Goal: Transaction & Acquisition: Purchase product/service

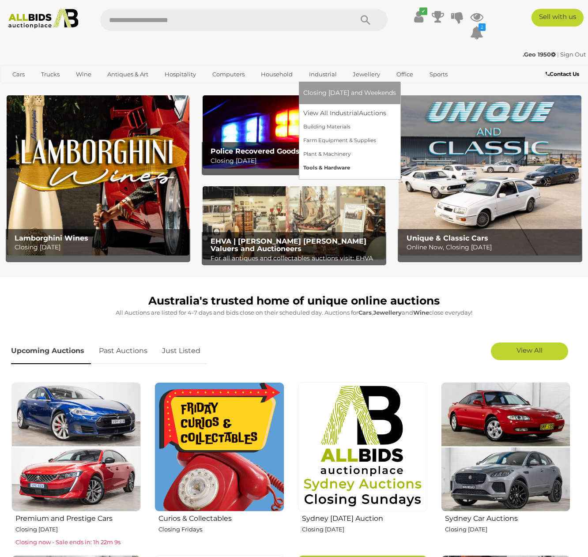
click at [340, 167] on link "Tools & Hardware" at bounding box center [349, 168] width 93 height 14
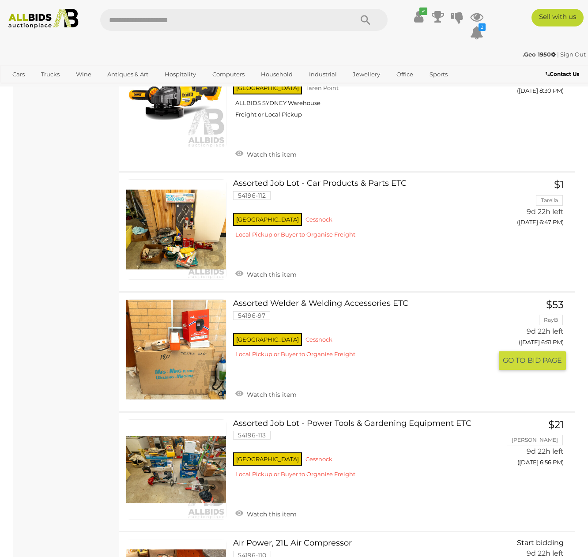
scroll to position [2144, 0]
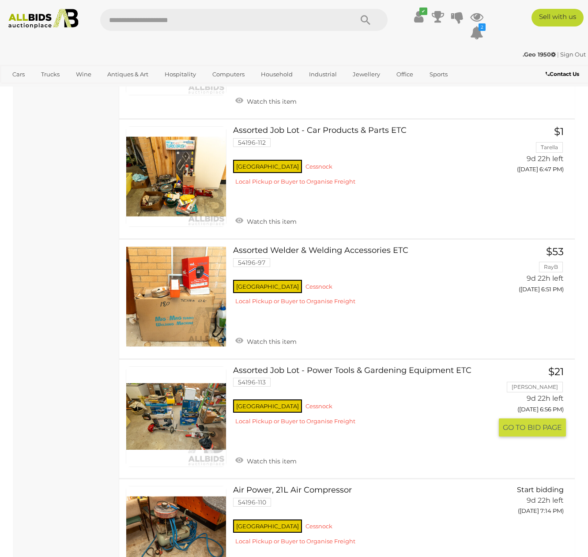
click at [518, 423] on span "GO TO" at bounding box center [515, 427] width 25 height 9
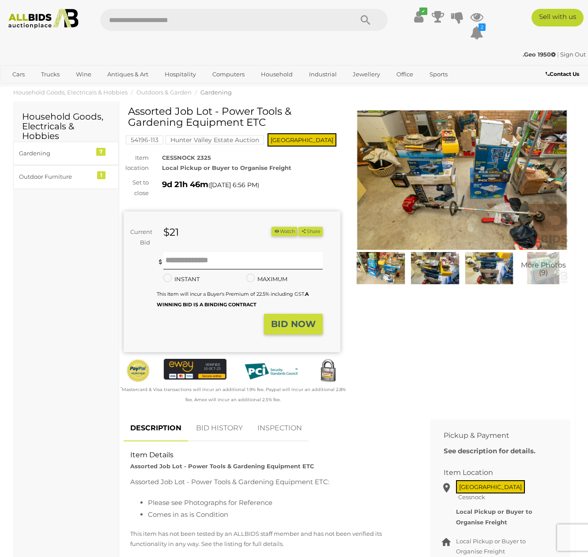
click at [385, 271] on img at bounding box center [381, 268] width 50 height 32
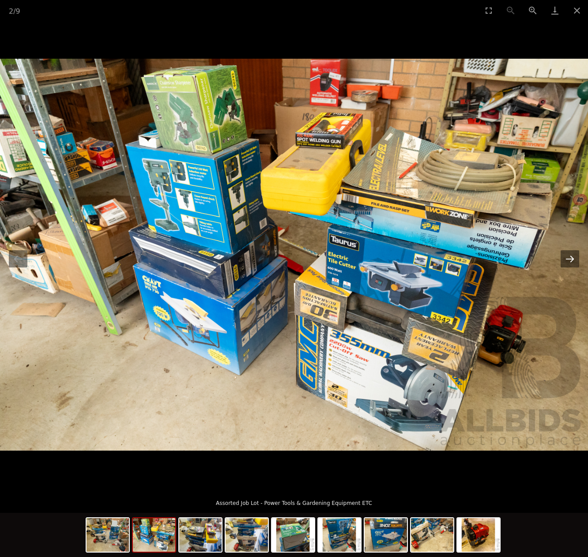
click at [569, 262] on button "Next slide" at bounding box center [570, 258] width 19 height 17
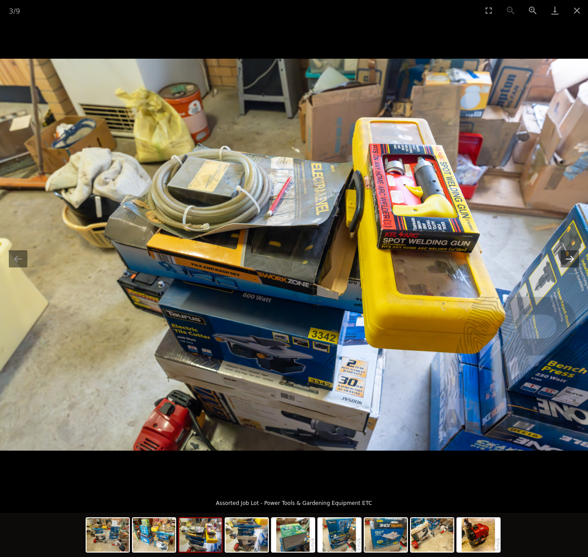
click at [572, 261] on button "Next slide" at bounding box center [570, 258] width 19 height 17
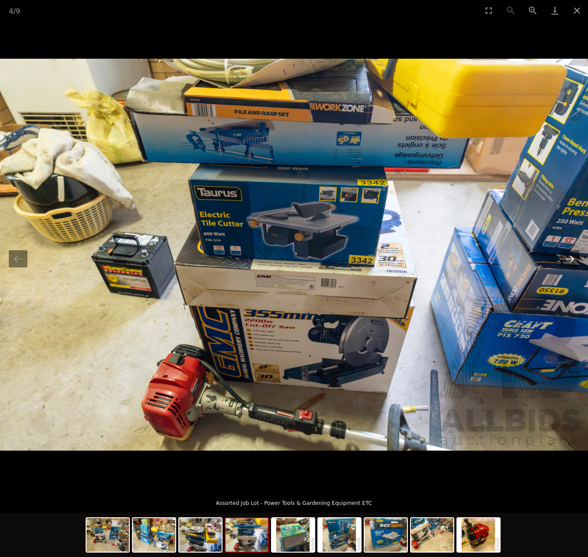
click at [570, 258] on button "Next slide" at bounding box center [570, 258] width 19 height 17
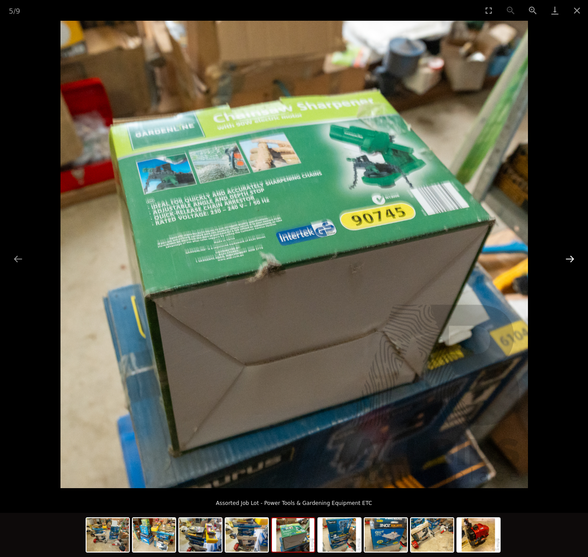
click at [573, 258] on button "Next slide" at bounding box center [570, 258] width 19 height 17
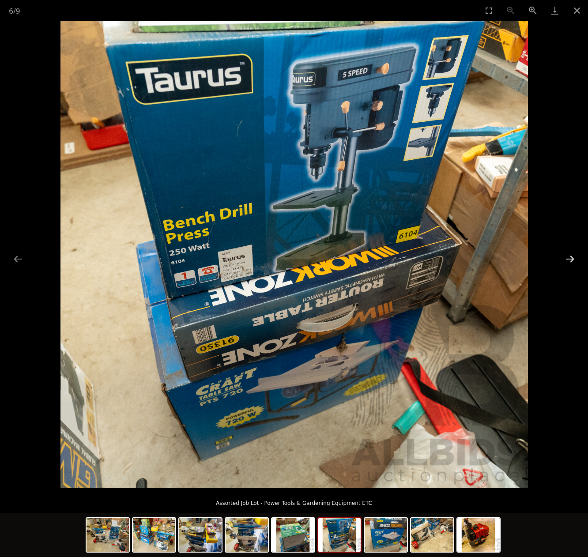
click at [573, 258] on button "Next slide" at bounding box center [570, 258] width 19 height 17
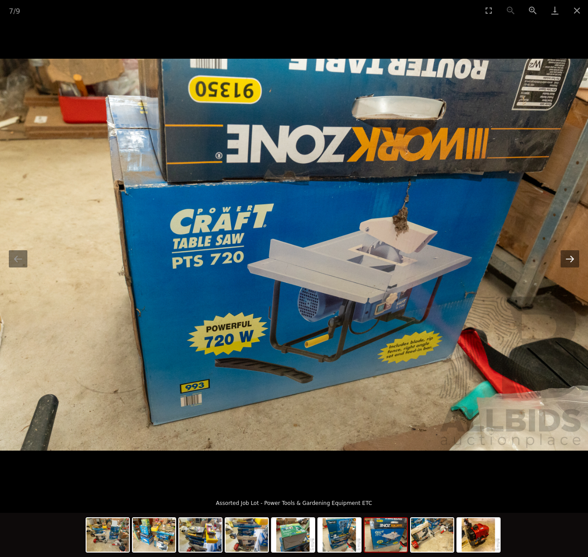
click at [572, 259] on button "Next slide" at bounding box center [570, 258] width 19 height 17
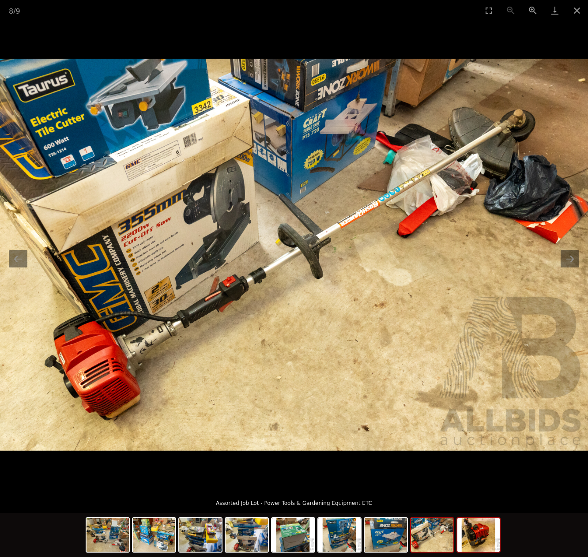
click at [482, 536] on img at bounding box center [478, 535] width 42 height 34
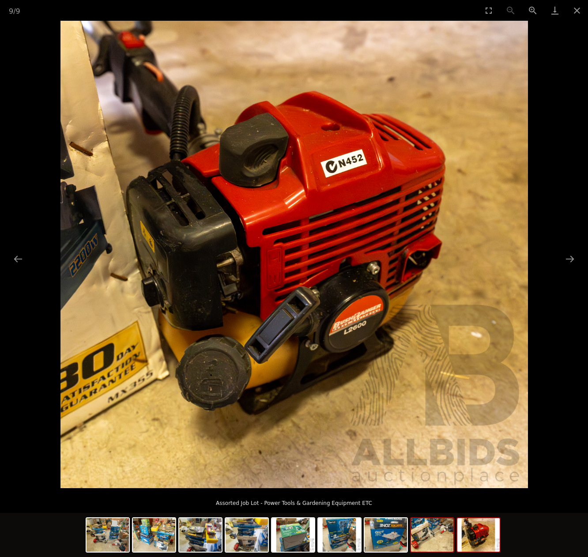
click at [431, 539] on img at bounding box center [432, 535] width 42 height 34
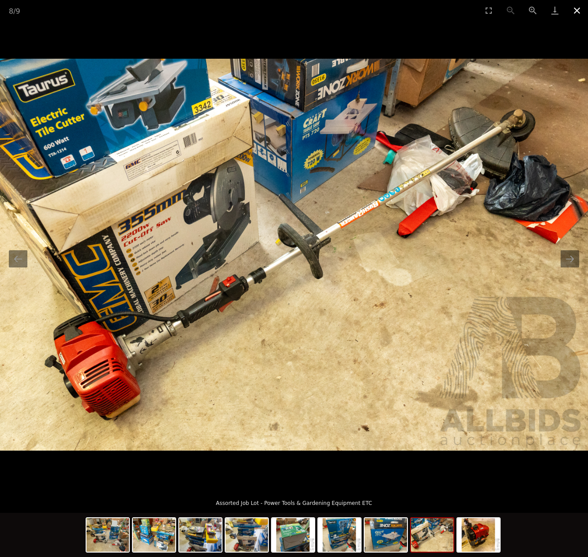
click at [576, 7] on button "Close gallery" at bounding box center [577, 10] width 22 height 21
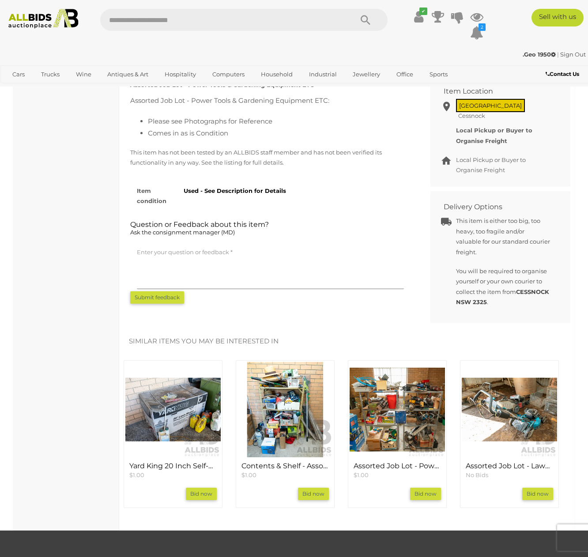
scroll to position [433, 0]
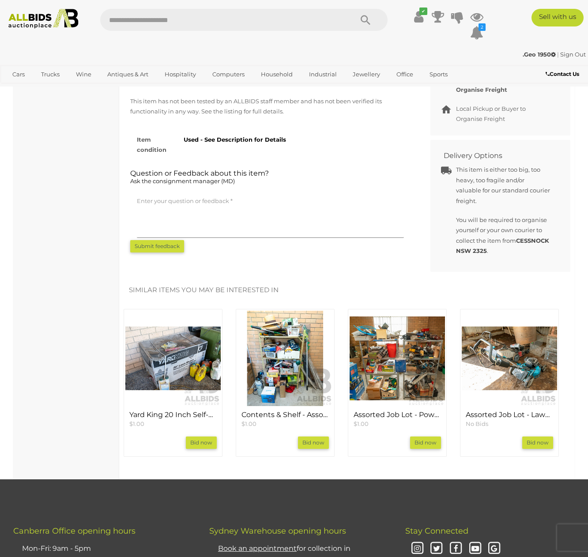
click at [186, 330] on img at bounding box center [172, 358] width 95 height 95
click at [287, 343] on img at bounding box center [285, 358] width 95 height 95
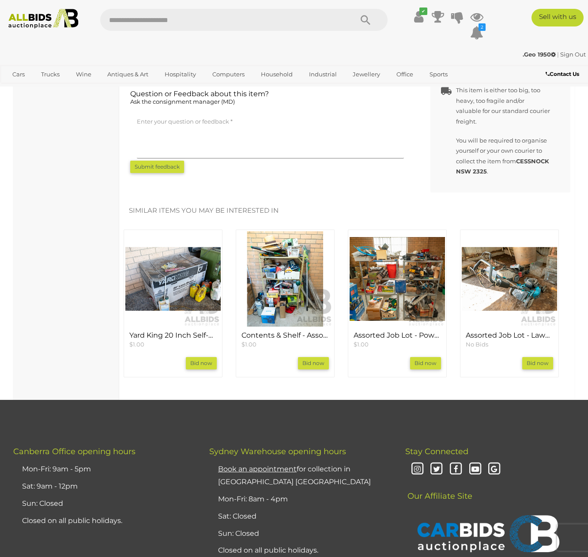
scroll to position [606, 0]
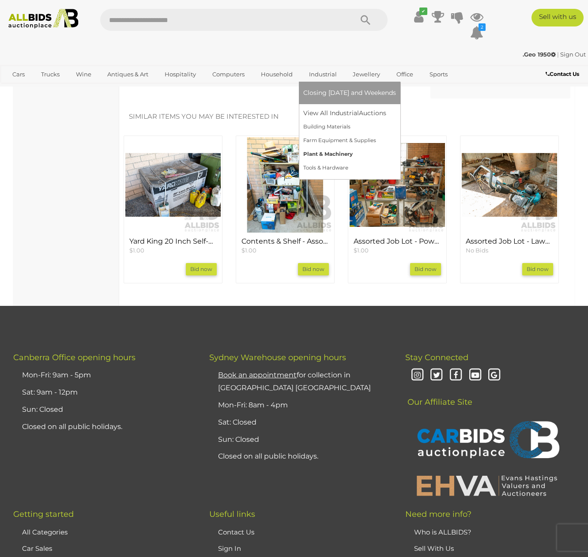
click at [329, 152] on link "Plant & Machinery" at bounding box center [349, 154] width 93 height 14
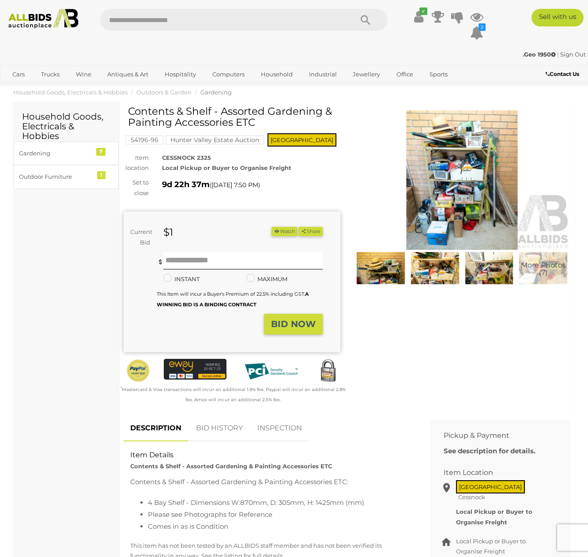
click at [425, 271] on img at bounding box center [435, 268] width 50 height 32
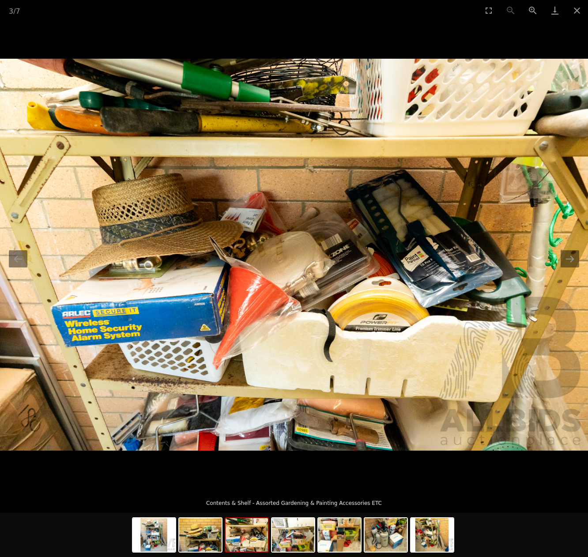
click at [256, 540] on img at bounding box center [247, 535] width 42 height 34
click at [286, 538] on img at bounding box center [293, 535] width 42 height 34
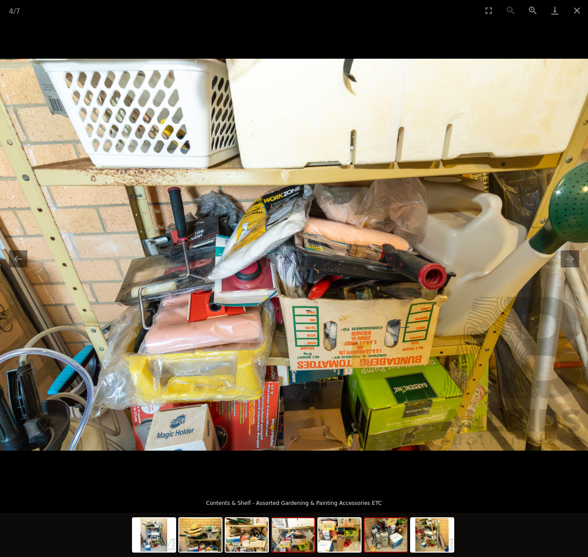
click at [394, 539] on img at bounding box center [386, 535] width 42 height 34
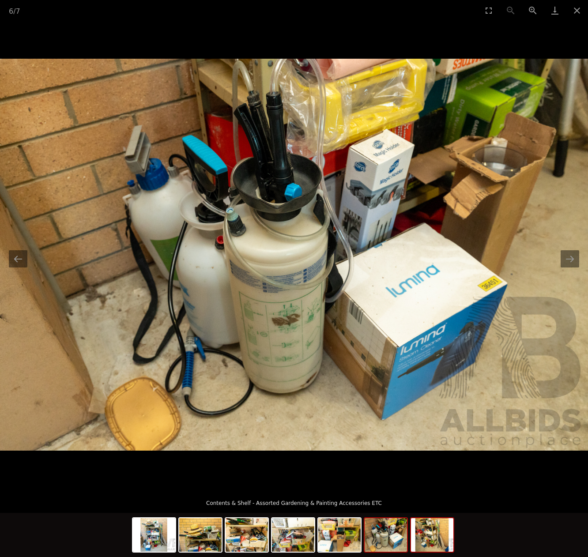
click at [426, 535] on img at bounding box center [432, 535] width 42 height 34
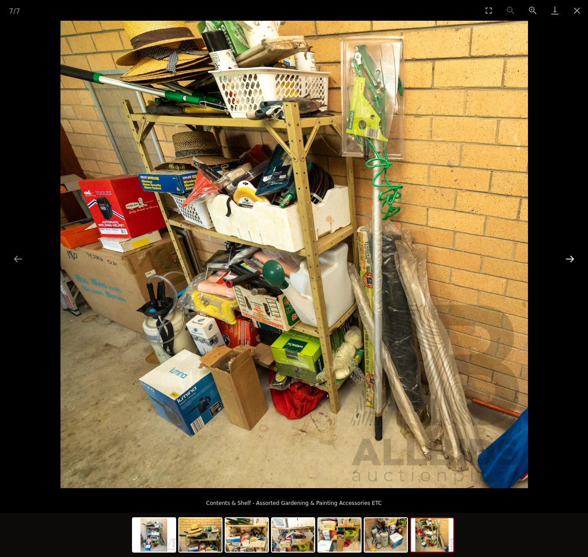
click at [570, 260] on button "Next slide" at bounding box center [570, 258] width 19 height 17
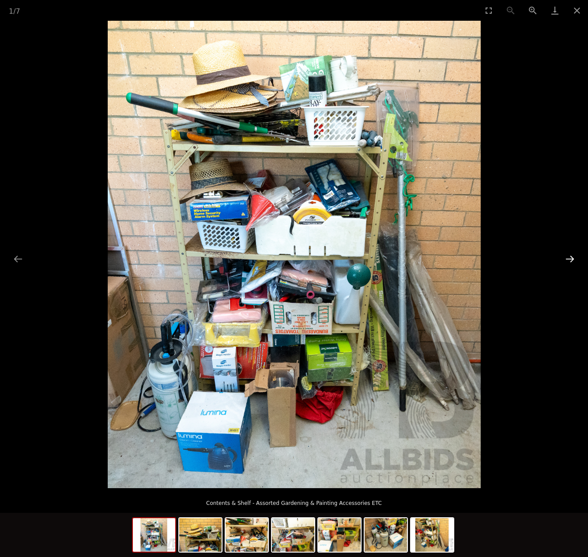
click at [566, 258] on button "Next slide" at bounding box center [570, 258] width 19 height 17
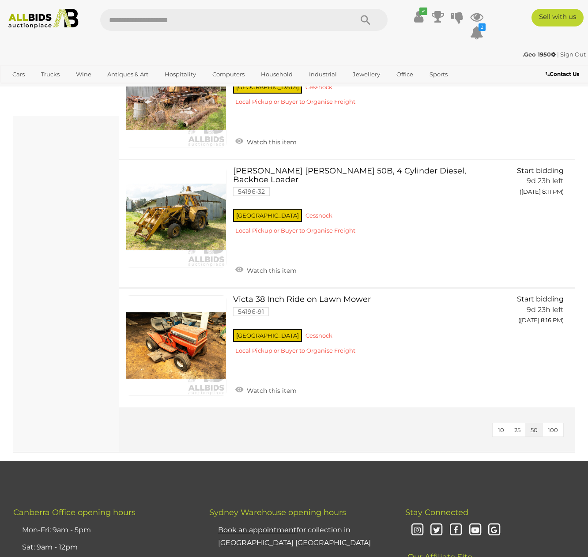
scroll to position [442, 0]
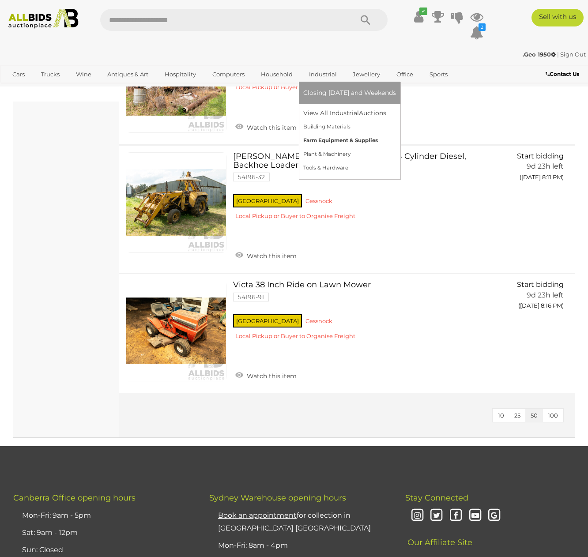
click at [321, 143] on link "Farm Equipment & Supplies" at bounding box center [349, 141] width 93 height 14
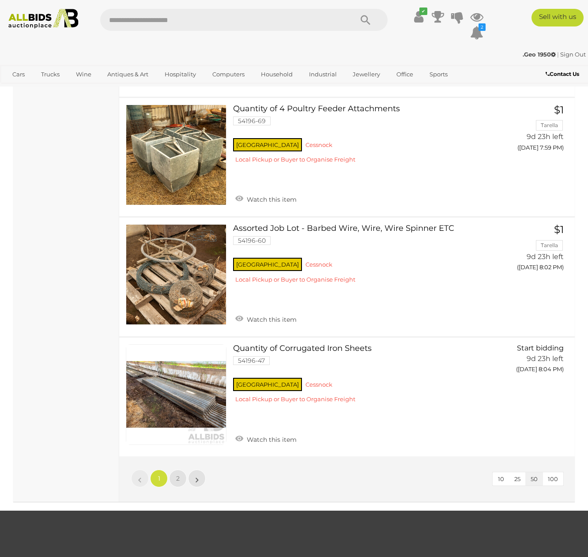
scroll to position [5898, 0]
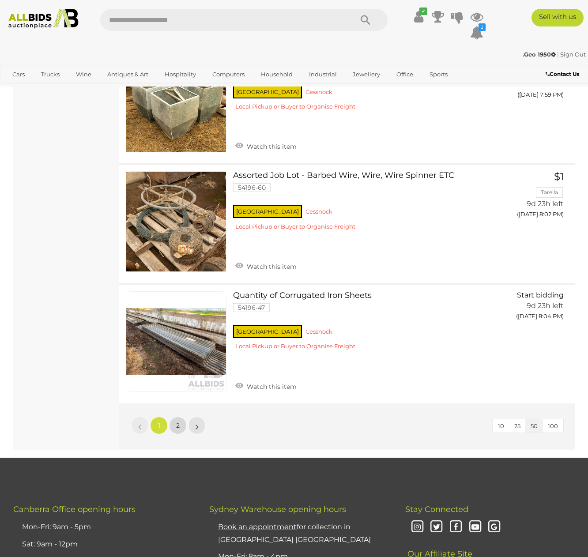
click at [180, 417] on link "2" at bounding box center [178, 426] width 18 height 18
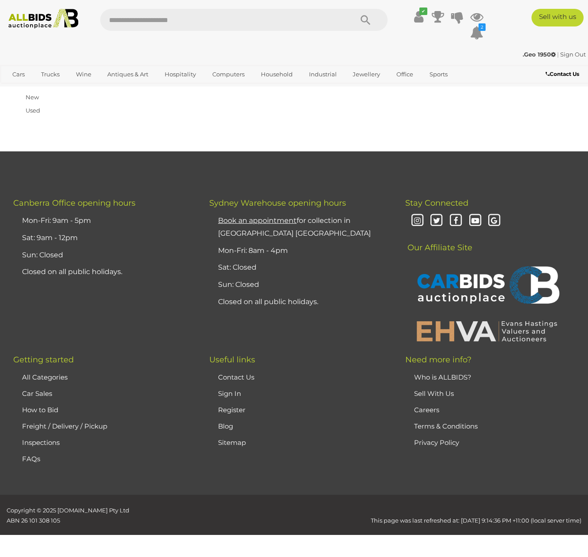
scroll to position [137, 0]
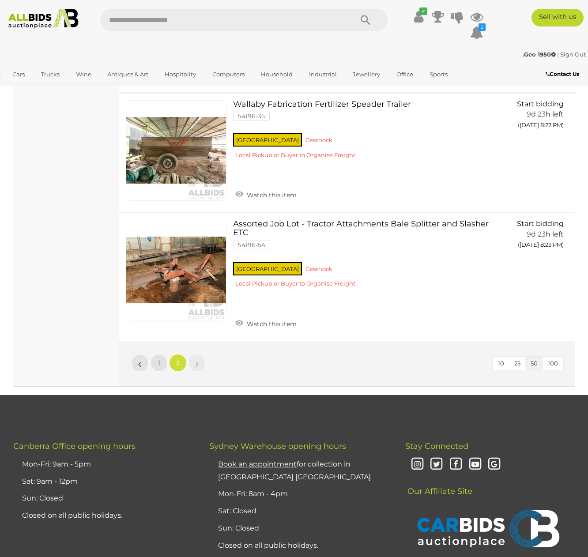
scroll to position [1479, 0]
